Goal: Information Seeking & Learning: Learn about a topic

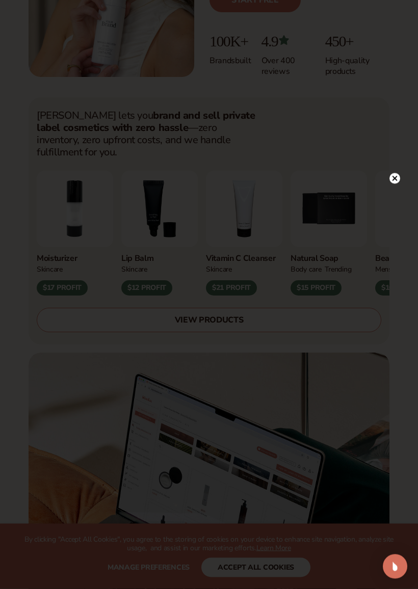
scroll to position [260, 0]
click at [400, 174] on icon at bounding box center [395, 178] width 11 height 11
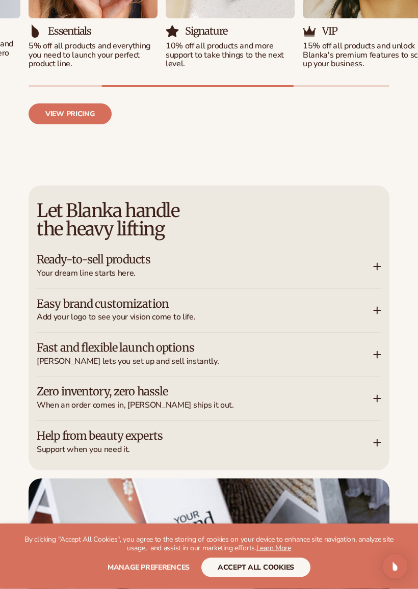
scroll to position [1358, 0]
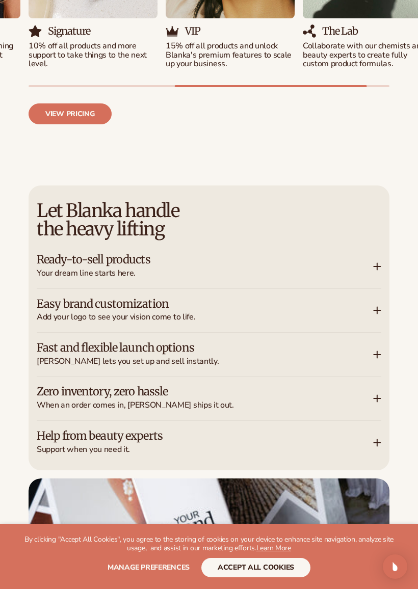
click at [375, 245] on div "Ready-to-sell products Your dream line starts here." at bounding box center [209, 266] width 345 height 43
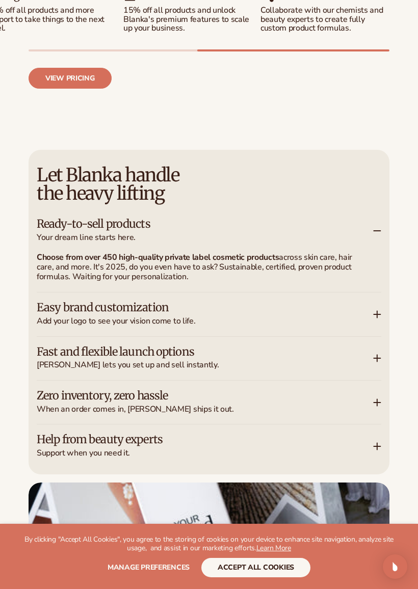
click at [365, 326] on span "Add your logo to see your vision come to life." at bounding box center [205, 321] width 337 height 9
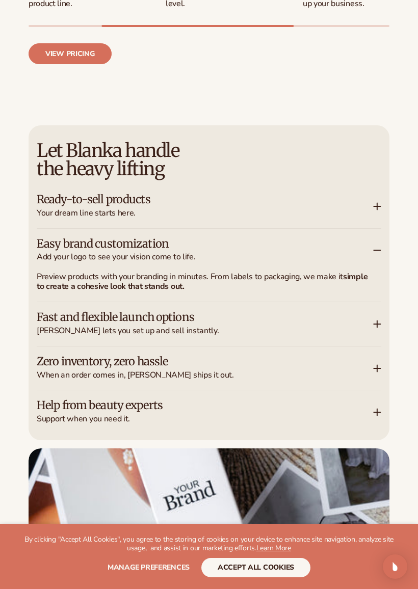
scroll to position [1384, 0]
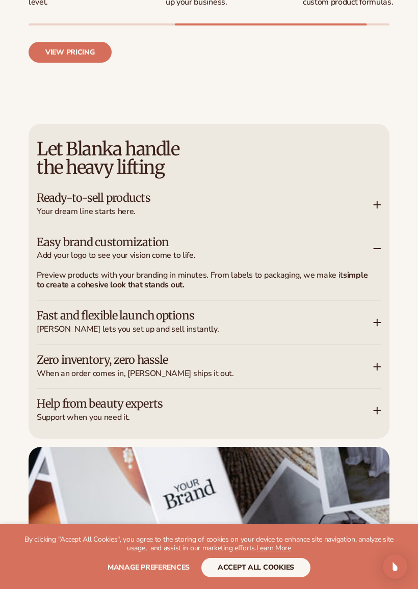
click at [365, 331] on div "Fast and flexible launch options Blanka lets you set up and sell instantly." at bounding box center [205, 322] width 337 height 23
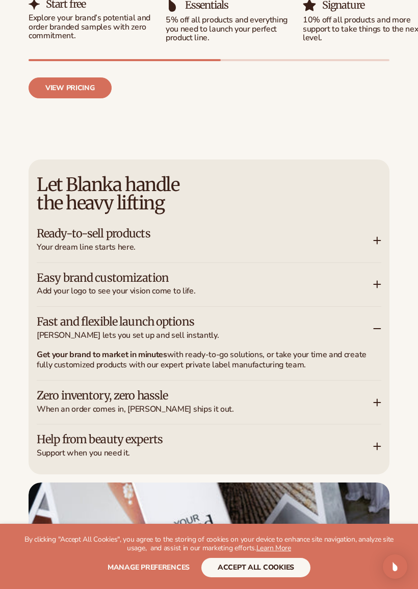
click at [64, 391] on h3 "Zero inventory, zero hassle" at bounding box center [190, 396] width 306 height 10
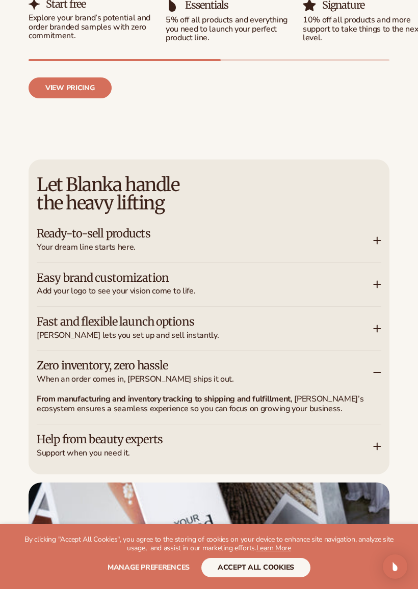
click at [72, 435] on h3 "Help from beauty experts" at bounding box center [190, 440] width 306 height 10
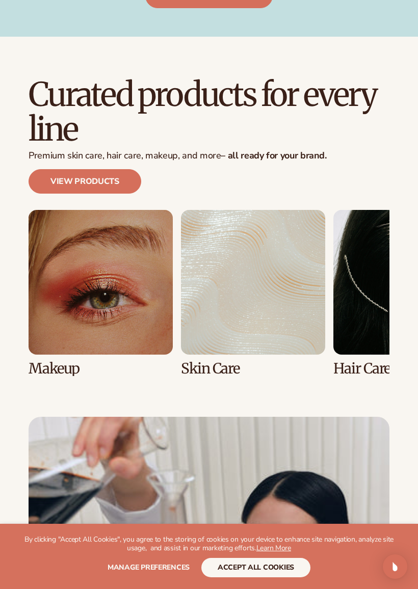
scroll to position [2474, 0]
click at [44, 335] on link "1 / 8" at bounding box center [101, 293] width 144 height 166
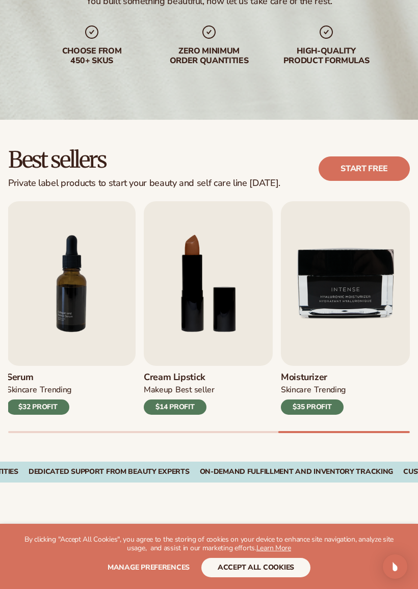
scroll to position [163, 0]
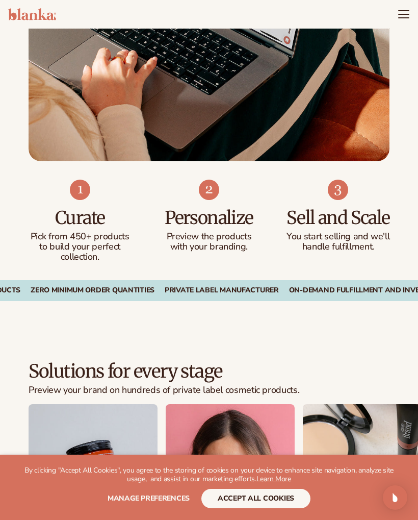
scroll to position [793, 0]
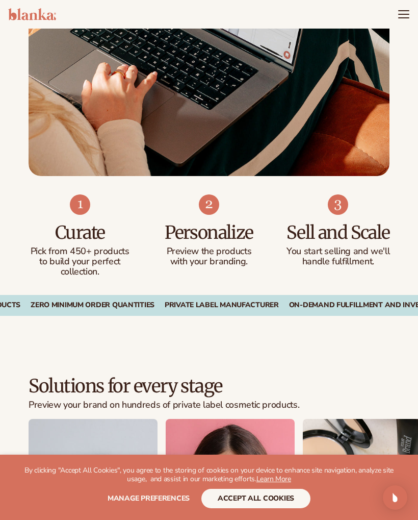
click at [408, 11] on icon "Menu" at bounding box center [404, 11] width 10 height 0
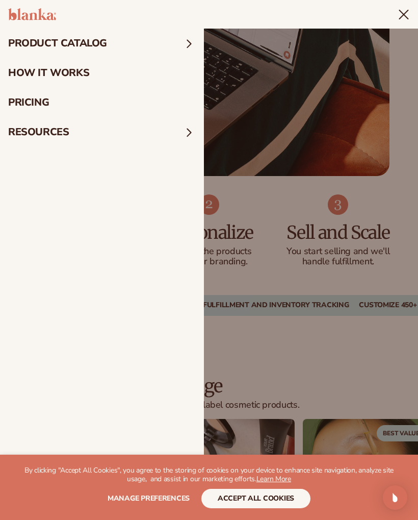
click at [47, 98] on link "pricing" at bounding box center [102, 103] width 204 height 30
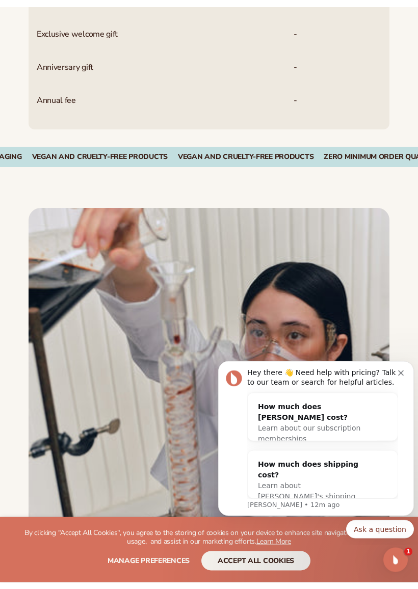
scroll to position [847, 0]
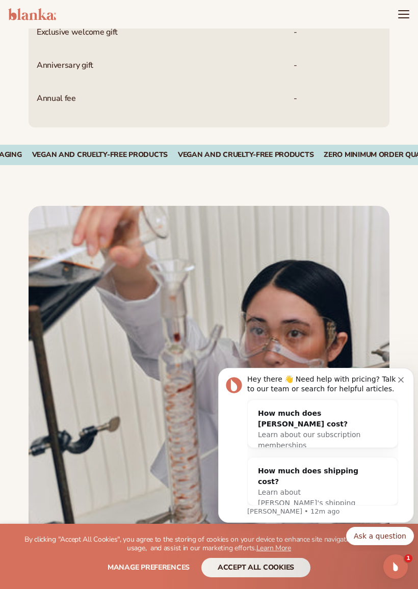
click at [398, 382] on div "Hey there 👋 Need help with pricing? Talk to our team or search for helpful arti…" at bounding box center [322, 385] width 151 height 20
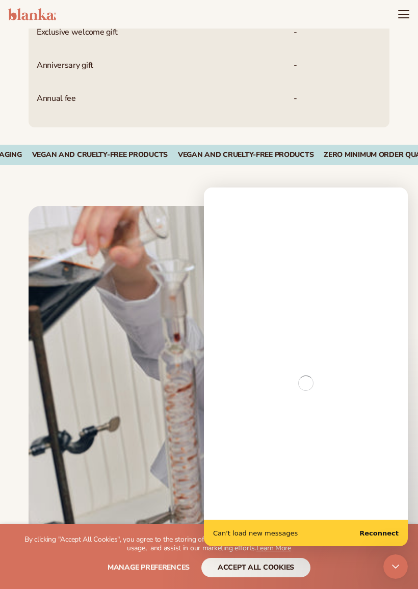
scroll to position [778, 0]
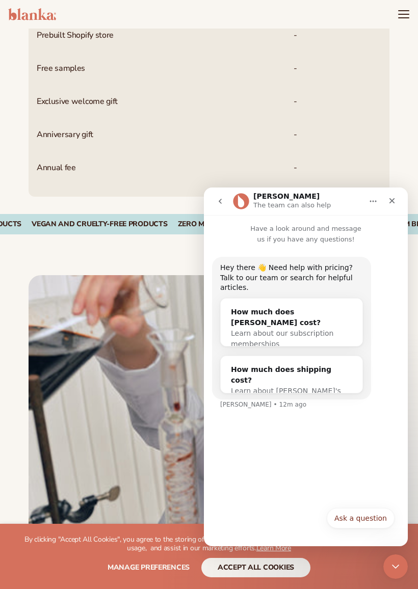
click at [397, 208] on div "Close" at bounding box center [392, 201] width 18 height 18
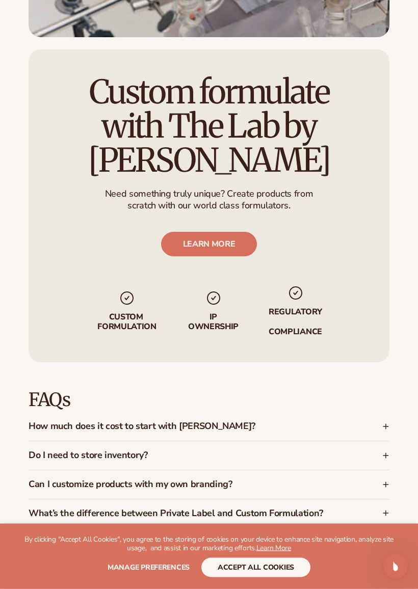
scroll to position [1397, 0]
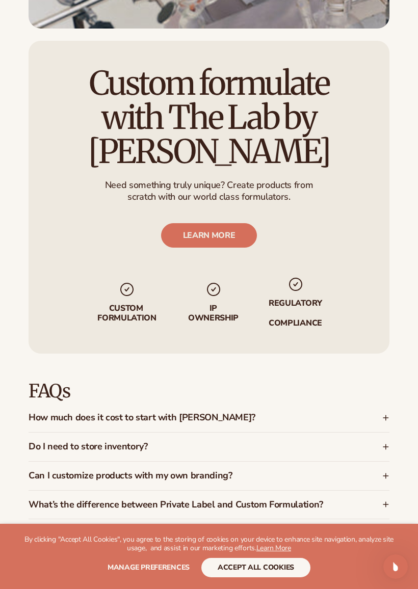
click at [364, 404] on div "How much does it cost to start with Blanka?" at bounding box center [209, 418] width 361 height 29
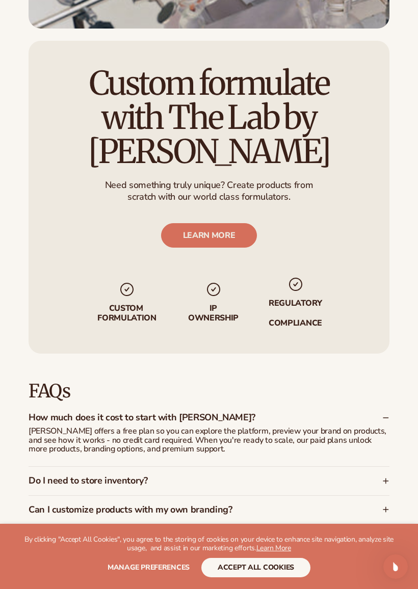
click at [324, 505] on h3 "Can I customize products with my own branding?" at bounding box center [187, 510] width 317 height 10
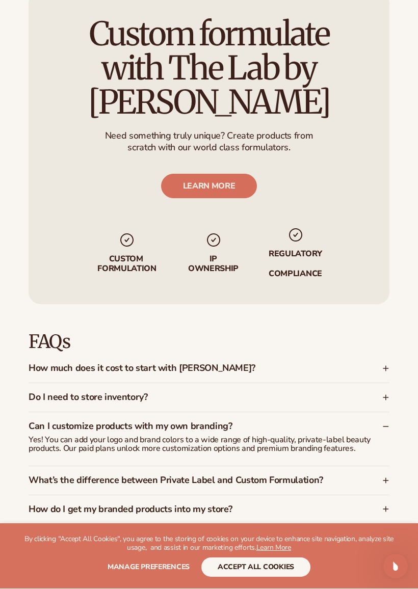
scroll to position [1446, 0]
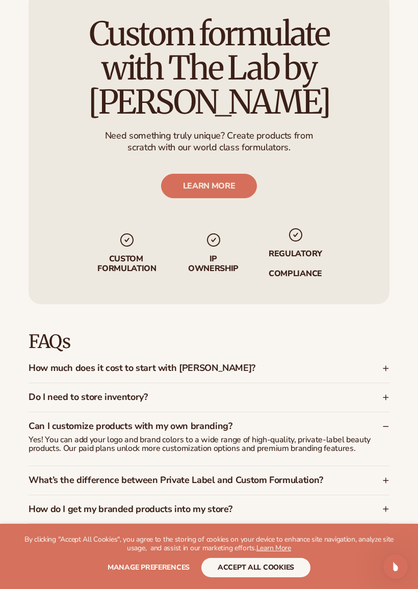
click at [333, 476] on h3 "What’s the difference between Private Label and Custom Formulation?" at bounding box center [187, 481] width 317 height 10
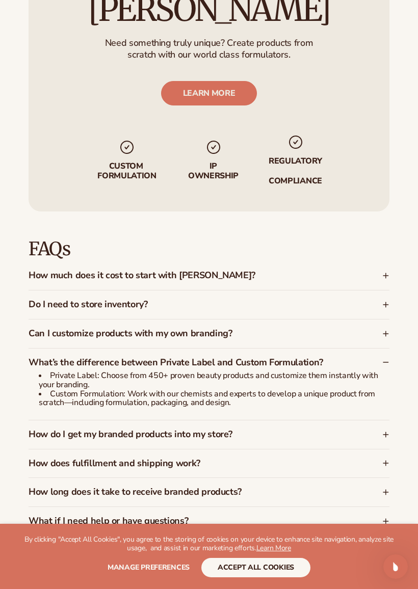
scroll to position [1538, 0]
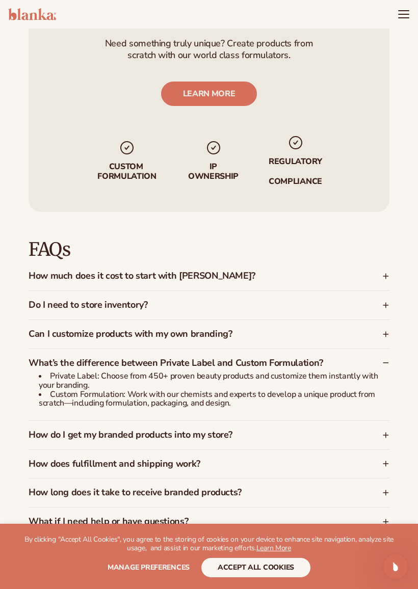
click at [382, 432] on icon at bounding box center [385, 435] width 7 height 7
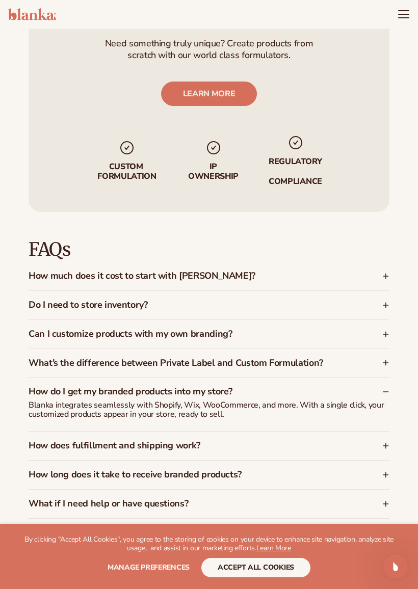
click at [372, 470] on div "How long does it take to receive branded products?" at bounding box center [203, 475] width 348 height 10
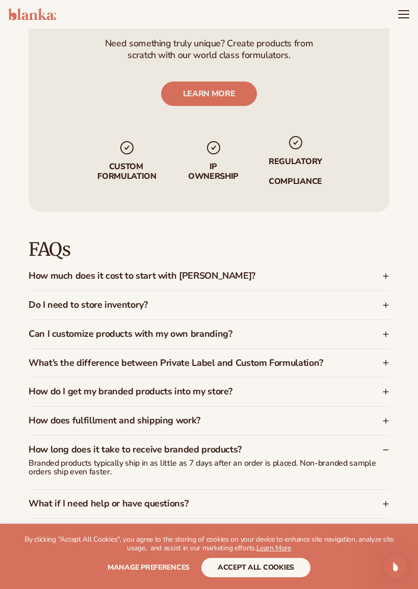
click at [355, 499] on div "What if I need help or have questions?" at bounding box center [203, 504] width 348 height 10
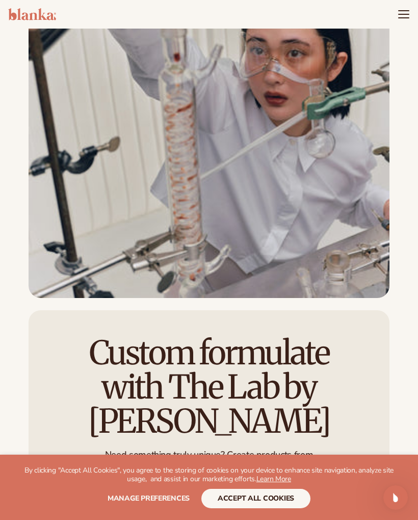
scroll to position [1095, 0]
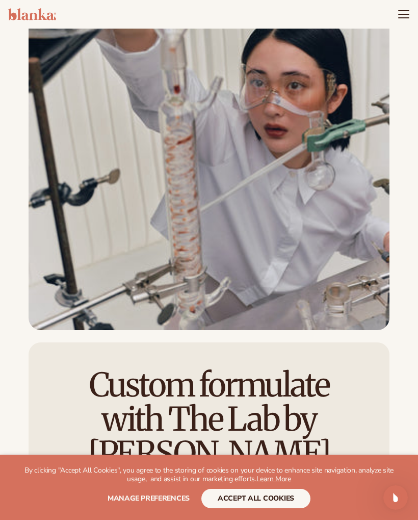
click at [296, 491] on button "accept all cookies" at bounding box center [255, 497] width 109 height 19
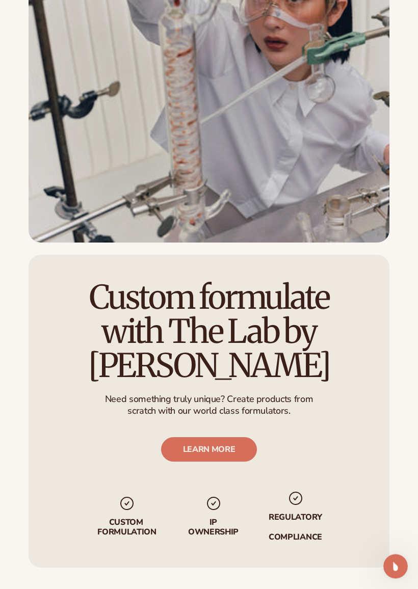
scroll to position [1182, 0]
click at [240, 438] on link "LEARN MORE" at bounding box center [209, 450] width 96 height 24
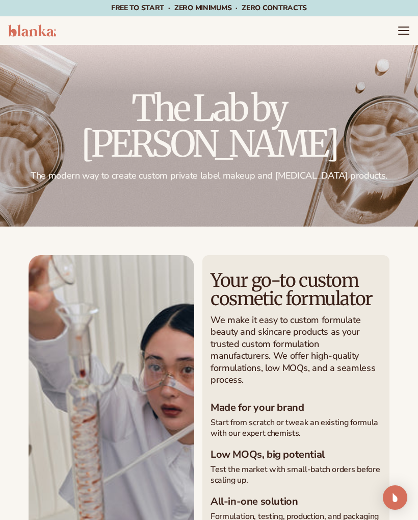
click at [145, 12] on span "Free to start · ZERO minimums · ZERO contracts ·" at bounding box center [209, 8] width 196 height 10
click at [399, 39] on header "Cart product catalog The Lab by Blanka" at bounding box center [209, 30] width 418 height 29
click at [404, 29] on icon "Menu" at bounding box center [404, 30] width 12 height 12
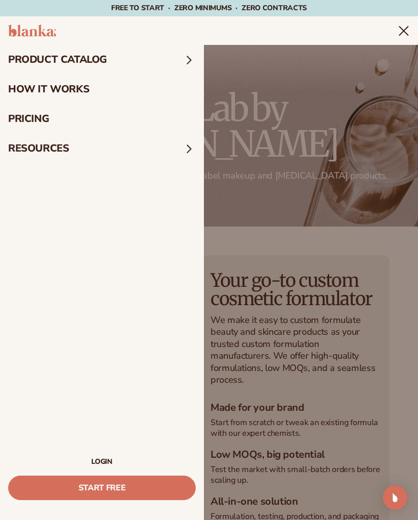
click at [155, 53] on summary "product catalog" at bounding box center [102, 60] width 204 height 30
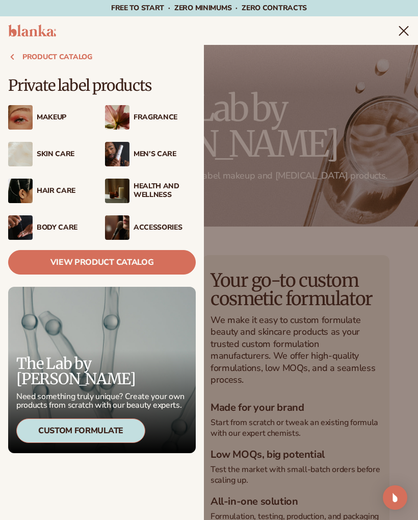
click at [165, 260] on link "View Product Catalog" at bounding box center [102, 262] width 188 height 24
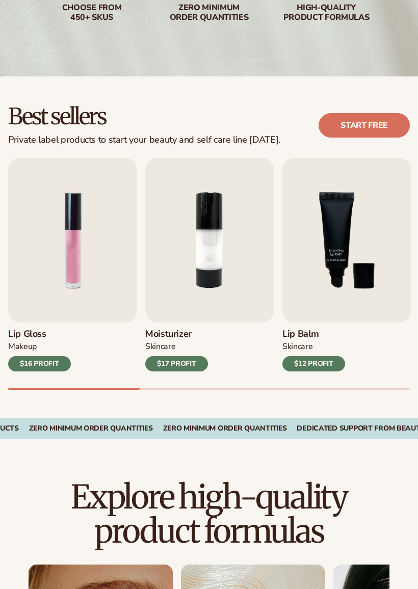
scroll to position [194, 0]
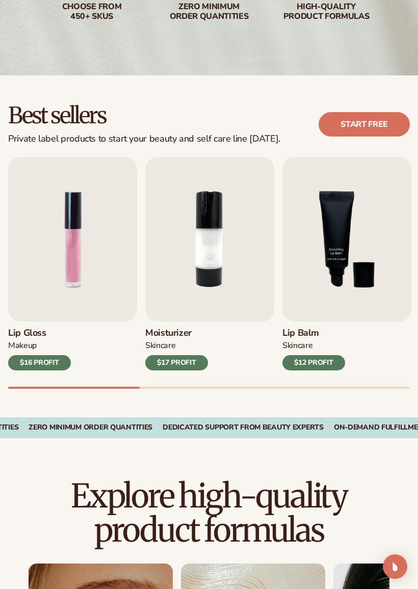
click at [60, 328] on h3 "Lip Gloss" at bounding box center [39, 333] width 63 height 11
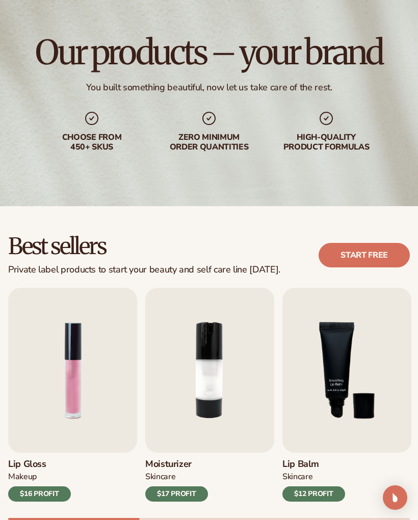
scroll to position [0, 0]
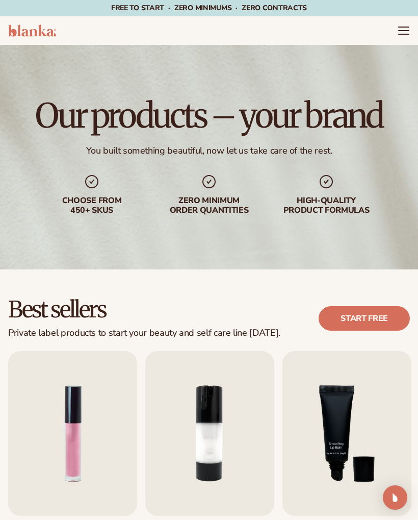
click at [383, 315] on link "Start free" at bounding box center [364, 318] width 91 height 24
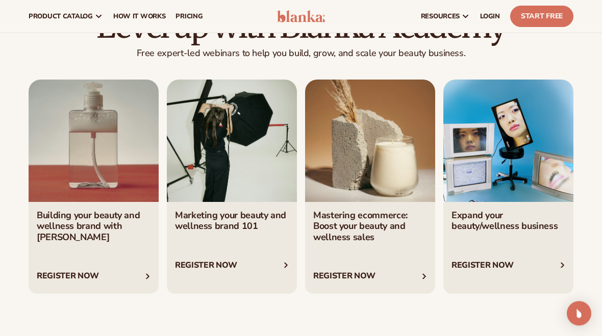
scroll to position [1546, 0]
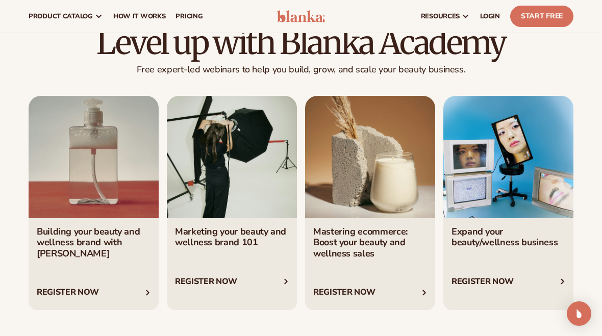
click at [48, 284] on link "1 / 4" at bounding box center [94, 203] width 130 height 214
